Goal: Transaction & Acquisition: Obtain resource

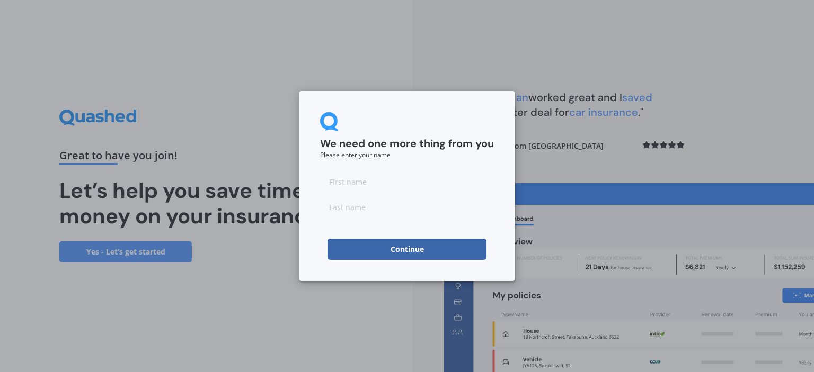
click at [428, 173] on input at bounding box center [407, 181] width 174 height 21
type input "[PERSON_NAME]"
type input "F"
type input "kk"
type input "[PERSON_NAME]"
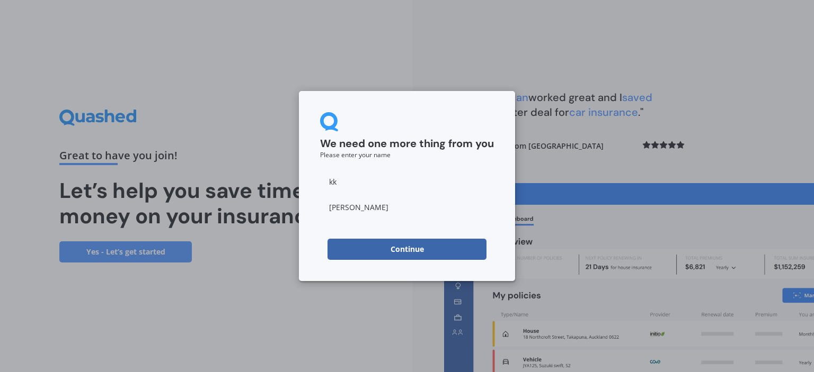
click button "Continue" at bounding box center [406, 249] width 159 height 21
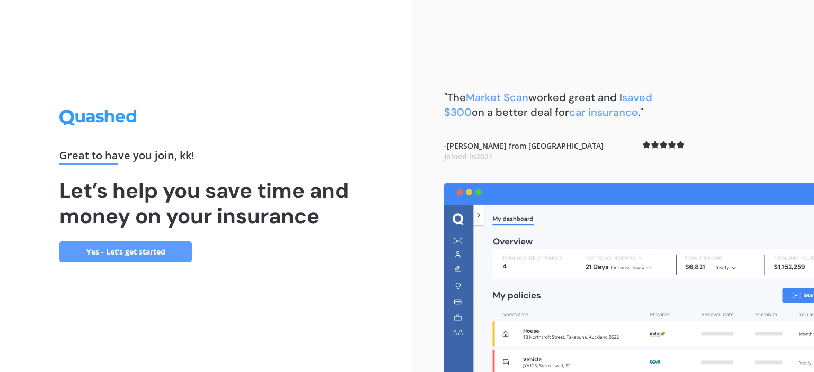
click at [125, 252] on link "Yes - Let’s get started" at bounding box center [125, 252] width 132 height 21
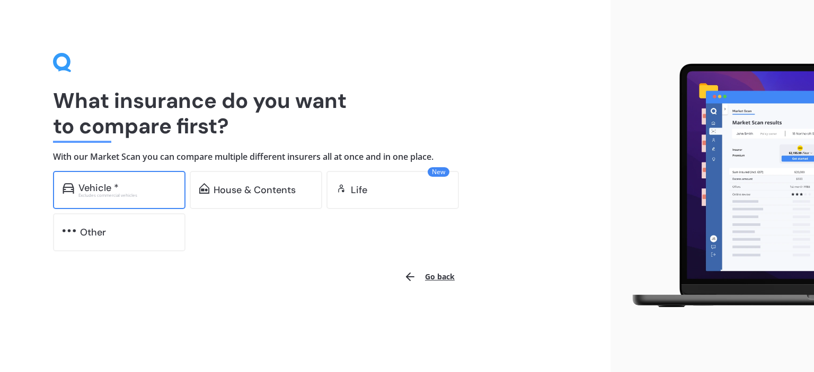
click at [129, 171] on div "Vehicle * Excludes commercial vehicles" at bounding box center [119, 190] width 132 height 38
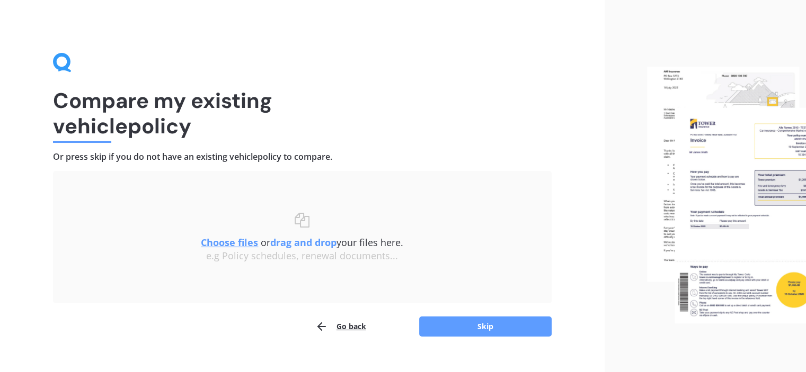
scroll to position [17, 0]
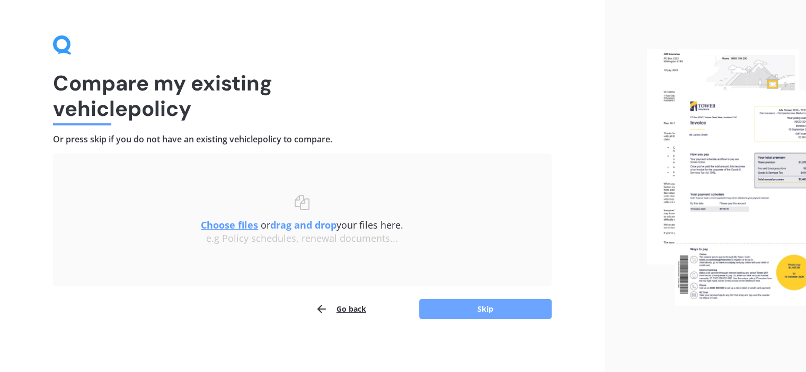
click at [497, 308] on button "Skip" at bounding box center [485, 309] width 132 height 20
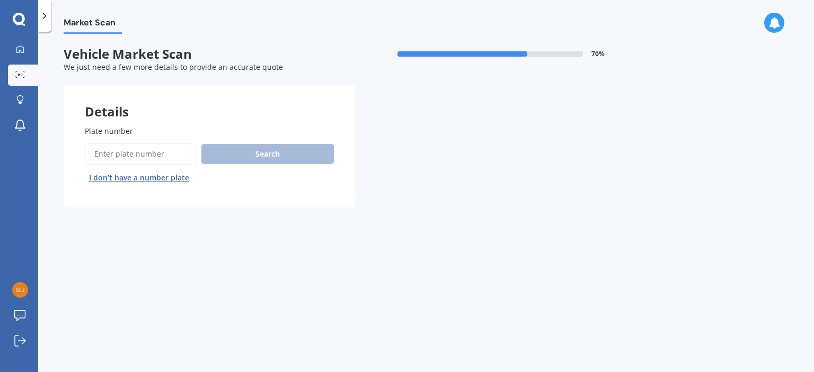
click at [147, 153] on input "Plate number" at bounding box center [141, 154] width 112 height 22
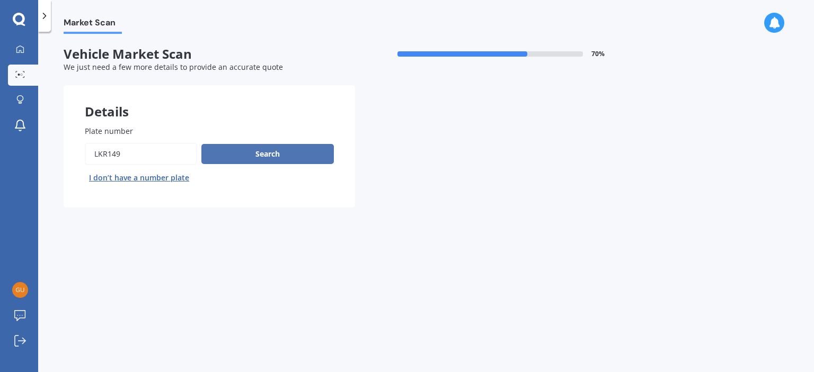
type input "LKR149"
click at [319, 159] on button "Search" at bounding box center [267, 154] width 132 height 20
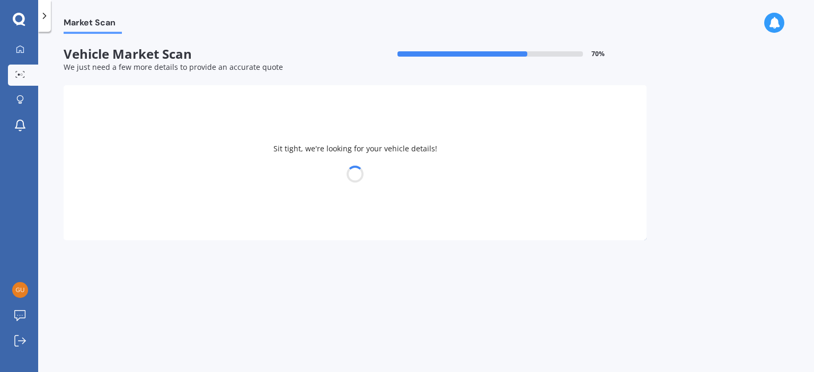
select select "AUDI"
select select "A4"
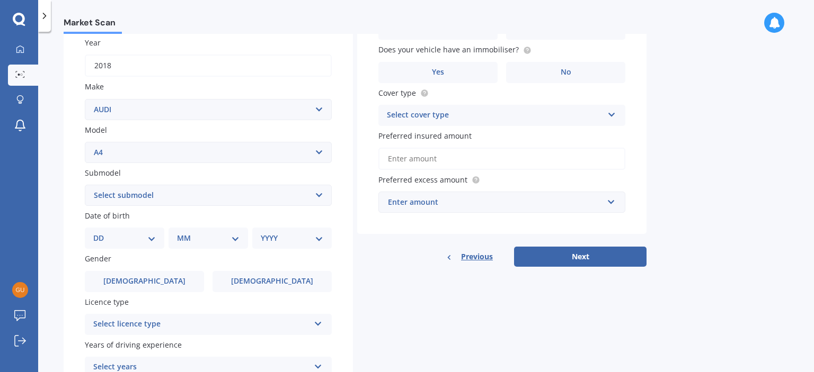
scroll to position [159, 0]
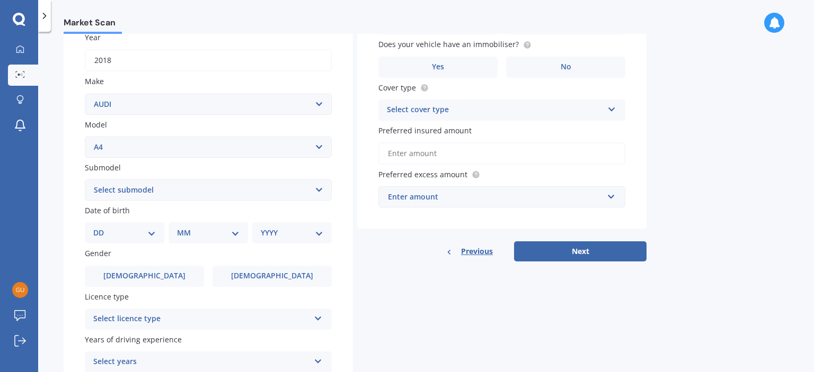
click at [119, 228] on select "DD 01 02 03 04 05 06 07 08 09 10 11 12 13 14 15 16 17 18 19 20 21 22 23 24 25 2…" at bounding box center [124, 233] width 63 height 12
select select "10"
click at [102, 227] on select "DD 01 02 03 04 05 06 07 08 09 10 11 12 13 14 15 16 17 18 19 20 21 22 23 24 25 2…" at bounding box center [124, 233] width 63 height 12
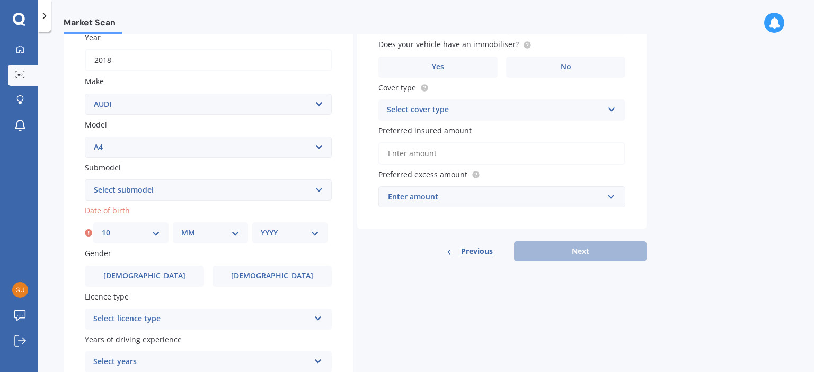
click at [197, 232] on select "MM 01 02 03 04 05 06 07 08 09 10 11 12" at bounding box center [210, 233] width 58 height 12
select select "05"
click at [181, 227] on select "MM 01 02 03 04 05 06 07 08 09 10 11 12" at bounding box center [210, 233] width 58 height 12
click at [284, 222] on div "Date of birth DD 01 02 03 04 05 06 07 08 09 10 11 12 13 14 15 16 17 18 19 20 21…" at bounding box center [208, 224] width 247 height 39
click at [284, 233] on select "YYYY 2025 2024 2023 2022 2021 2020 2019 2018 2017 2016 2015 2014 2013 2012 2011…" at bounding box center [290, 233] width 58 height 12
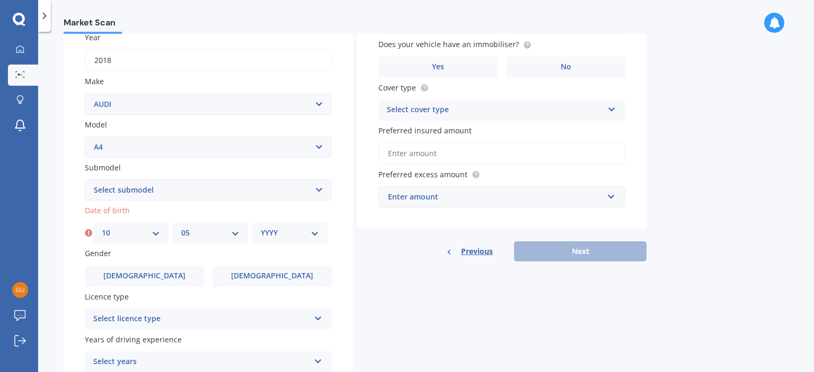
select select "1989"
click at [261, 227] on select "YYYY 2025 2024 2023 2022 2021 2020 2019 2018 2017 2016 2015 2014 2013 2012 2011…" at bounding box center [290, 233] width 58 height 12
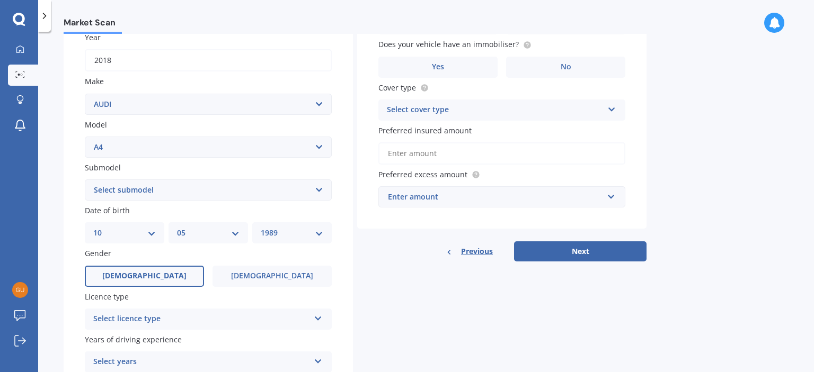
scroll to position [212, 0]
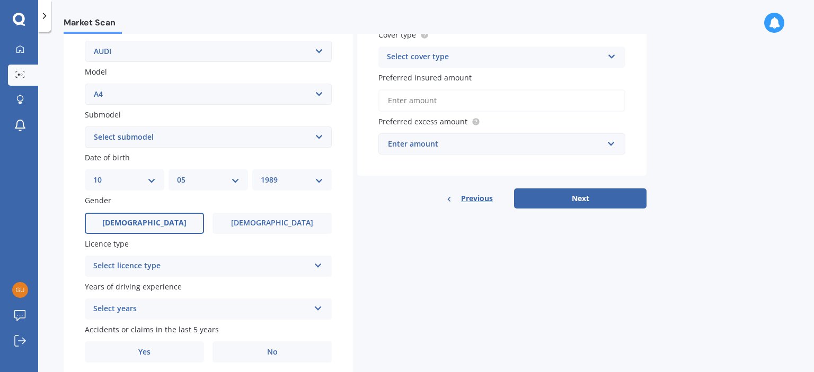
click at [143, 220] on span "[DEMOGRAPHIC_DATA]" at bounding box center [144, 223] width 84 height 9
click at [0, 0] on input "[DEMOGRAPHIC_DATA]" at bounding box center [0, 0] width 0 height 0
click at [148, 269] on div "Select licence type" at bounding box center [201, 266] width 216 height 13
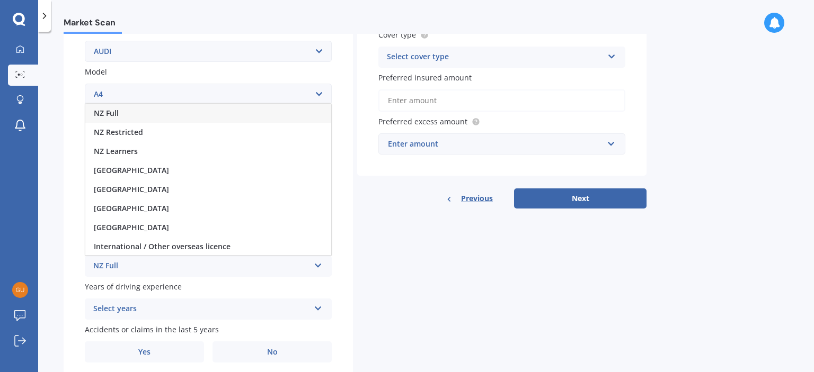
click at [136, 117] on div "NZ Full" at bounding box center [208, 113] width 246 height 19
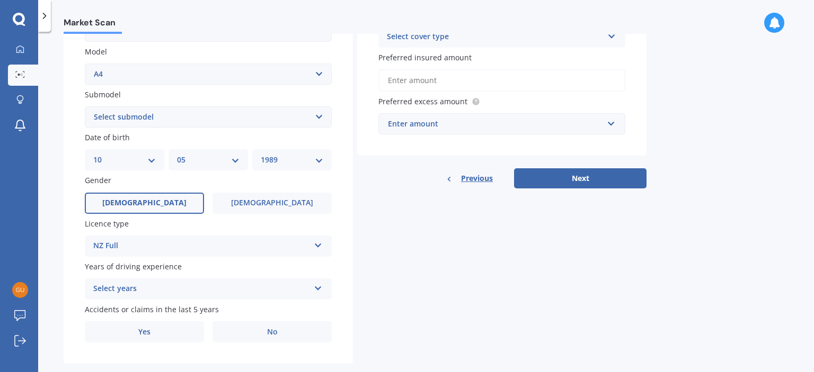
scroll to position [251, 0]
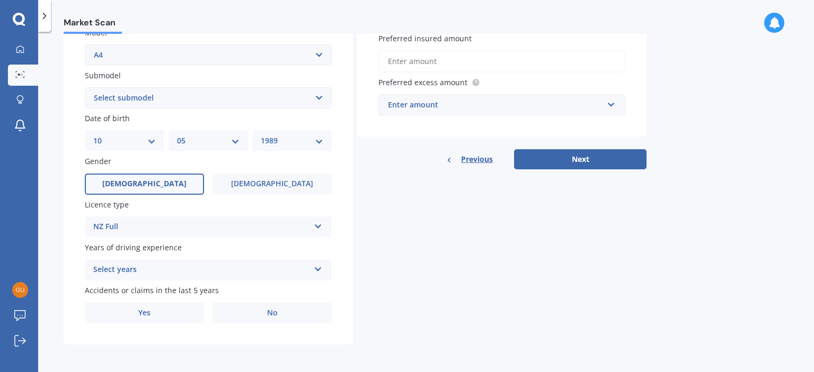
click at [118, 266] on div "Select years" at bounding box center [201, 270] width 216 height 13
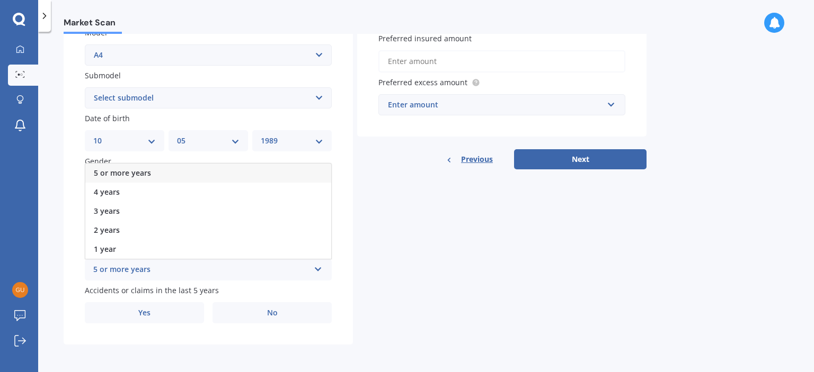
click at [137, 173] on span "5 or more years" at bounding box center [122, 173] width 57 height 10
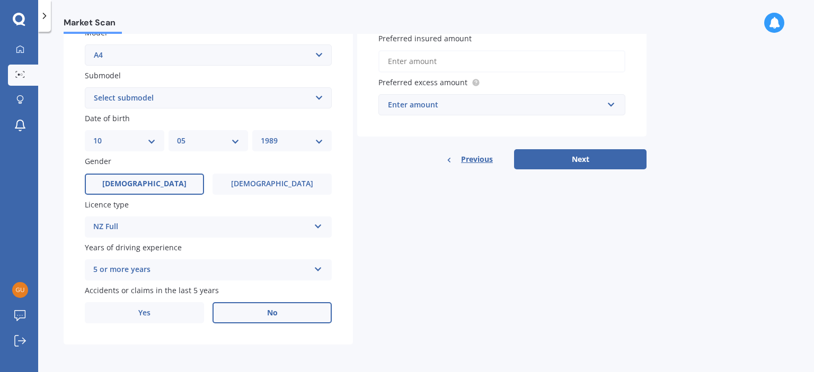
click at [236, 318] on label "No" at bounding box center [271, 313] width 119 height 21
click at [0, 0] on input "No" at bounding box center [0, 0] width 0 height 0
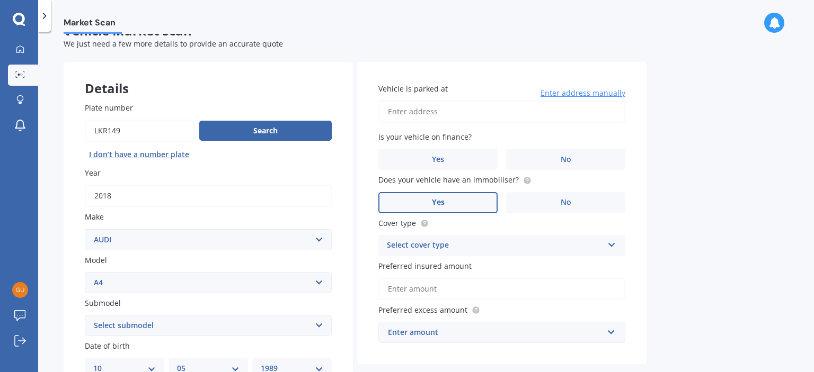
scroll to position [0, 0]
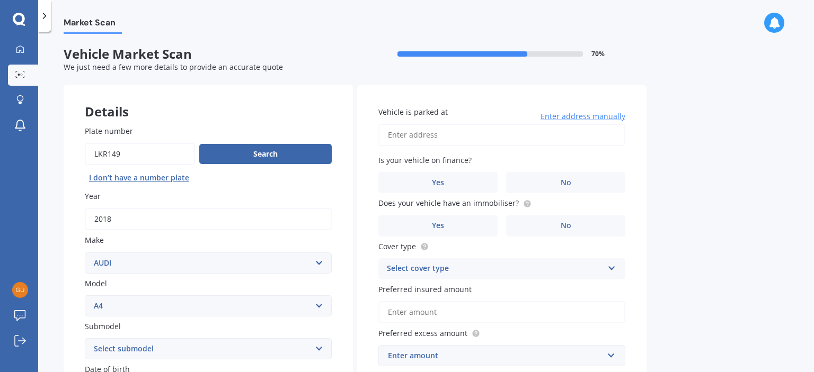
click at [420, 136] on input "Vehicle is parked at" at bounding box center [501, 135] width 247 height 22
drag, startPoint x: 518, startPoint y: 131, endPoint x: 426, endPoint y: 137, distance: 91.8
click at [426, 137] on input "14 Timata LaneAuckland/[GEOGRAPHIC_DATA] 2024" at bounding box center [501, 135] width 247 height 22
type input "[STREET_ADDRESS][PERSON_NAME]"
click at [528, 181] on label "No" at bounding box center [565, 182] width 119 height 21
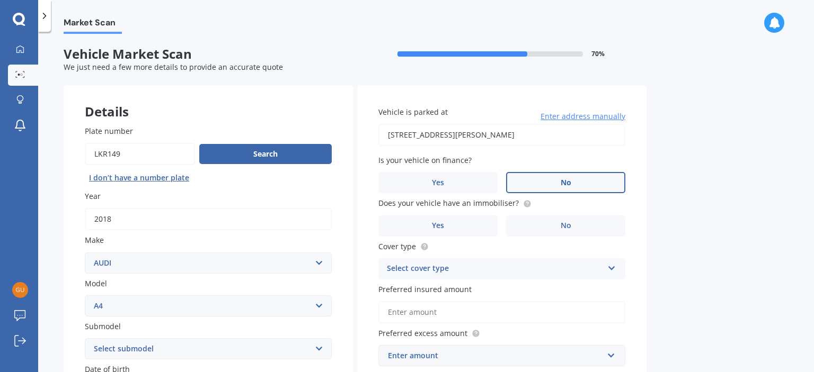
click at [0, 0] on input "No" at bounding box center [0, 0] width 0 height 0
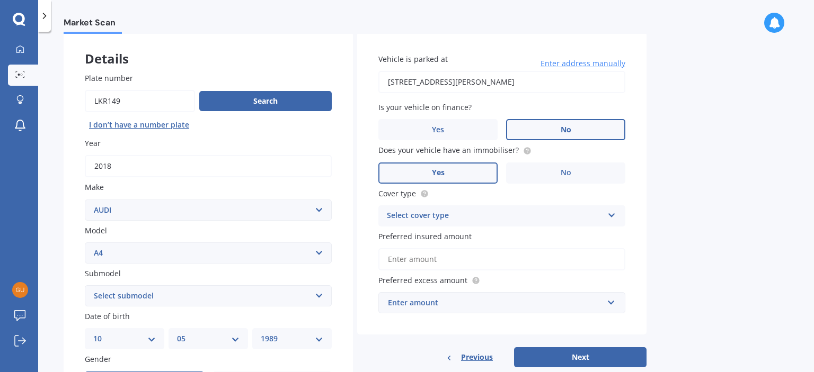
click at [441, 169] on span "Yes" at bounding box center [438, 172] width 13 height 9
click at [0, 0] on input "Yes" at bounding box center [0, 0] width 0 height 0
click at [422, 210] on div "Select cover type" at bounding box center [495, 216] width 216 height 13
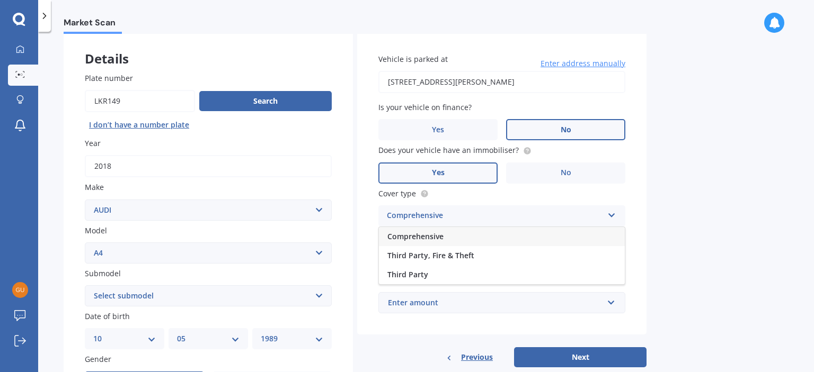
click at [430, 229] on div "Comprehensive" at bounding box center [502, 236] width 246 height 19
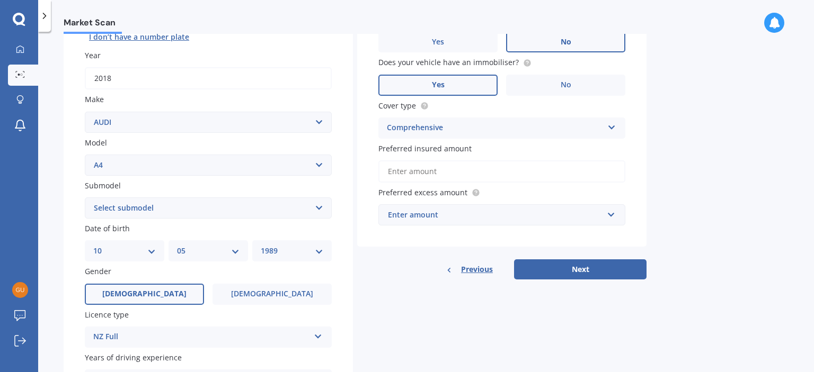
scroll to position [159, 0]
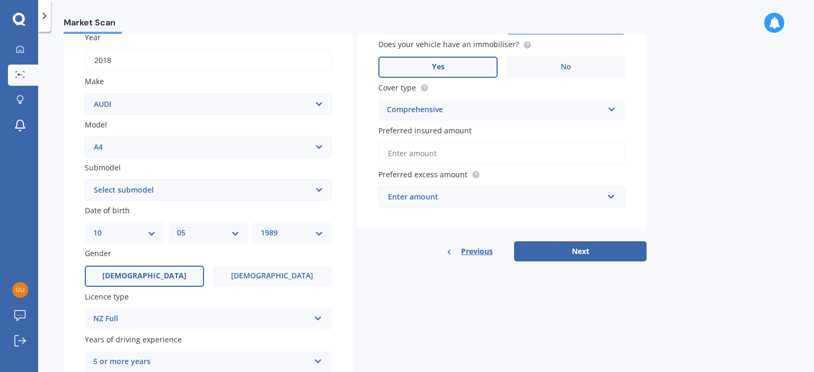
click at [421, 199] on div "Enter amount" at bounding box center [495, 197] width 215 height 12
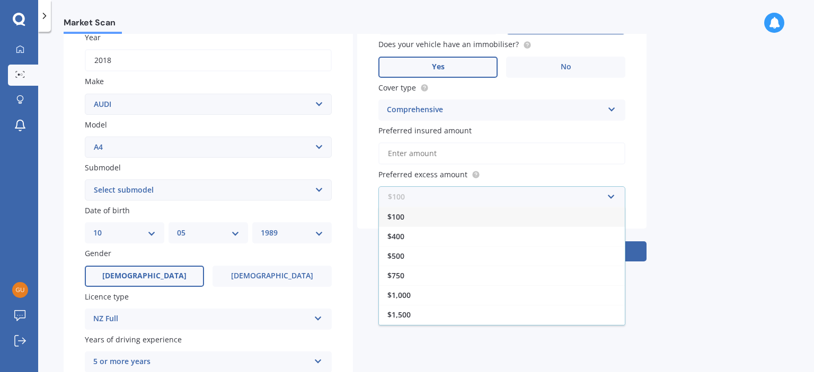
click at [422, 193] on input "text" at bounding box center [497, 197] width 237 height 20
click at [563, 173] on label "Preferred excess amount" at bounding box center [499, 174] width 243 height 11
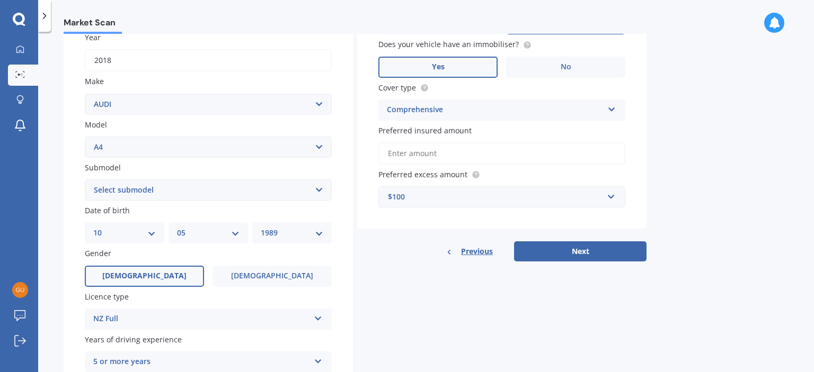
click at [533, 199] on div "$100" at bounding box center [495, 197] width 215 height 12
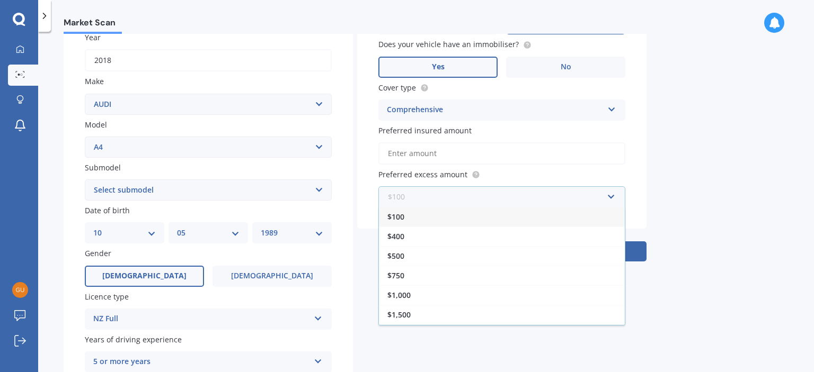
scroll to position [0, 0]
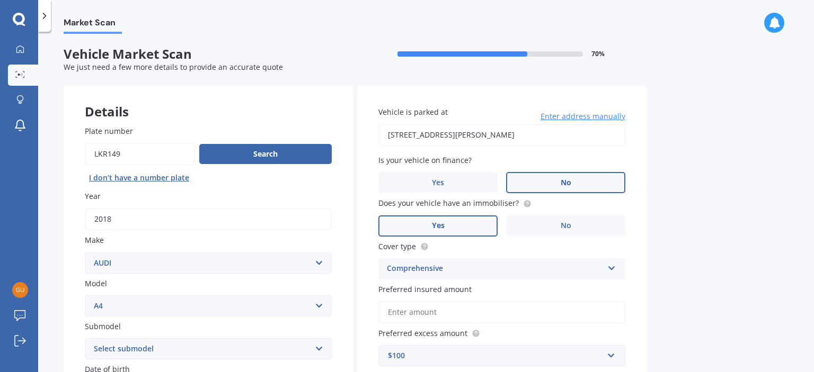
click at [737, 263] on div "Market Scan Vehicle Market Scan 70 % We just need a few more details to provide…" at bounding box center [426, 204] width 776 height 341
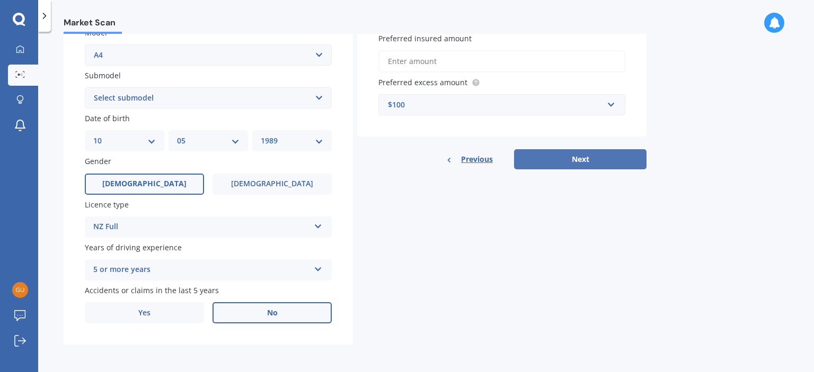
click at [606, 167] on button "Next" at bounding box center [580, 159] width 132 height 20
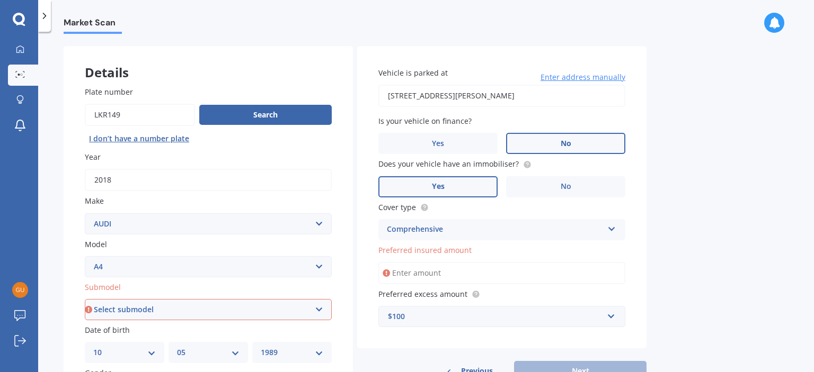
scroll to position [145, 0]
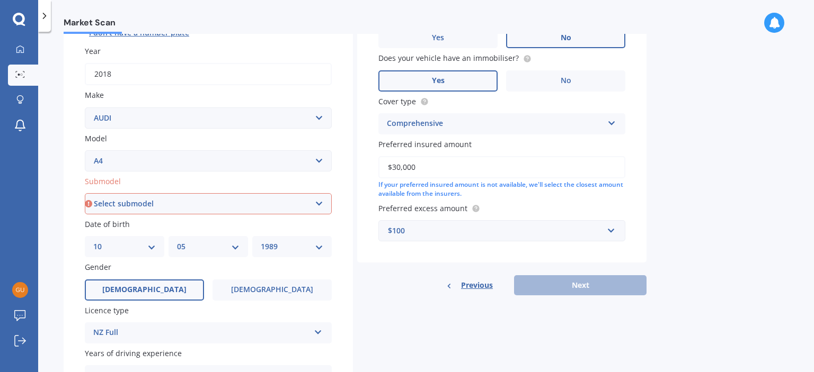
type input "$30,000"
click at [668, 253] on div "Market Scan Vehicle Market Scan 70 % We just need a few more details to provide…" at bounding box center [426, 204] width 776 height 341
click at [488, 235] on div "$100" at bounding box center [495, 231] width 215 height 12
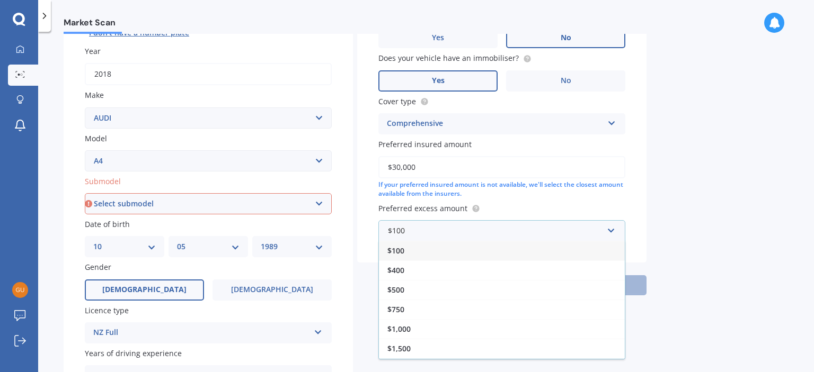
click at [520, 248] on div "$100" at bounding box center [502, 251] width 246 height 20
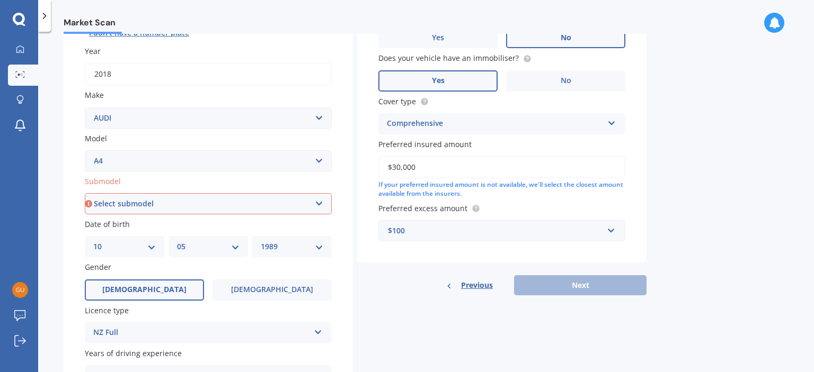
click at [595, 279] on div "Previous Next" at bounding box center [501, 285] width 289 height 20
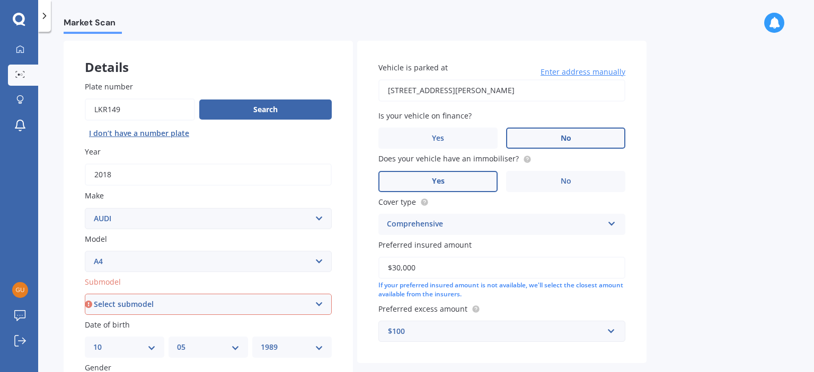
scroll to position [39, 0]
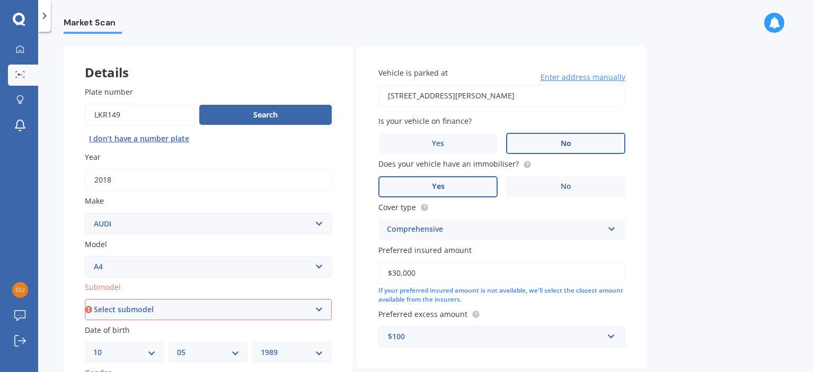
click at [673, 243] on div "Market Scan Vehicle Market Scan 70 % We just need a few more details to provide…" at bounding box center [426, 204] width 776 height 341
